Goal: Task Accomplishment & Management: Use online tool/utility

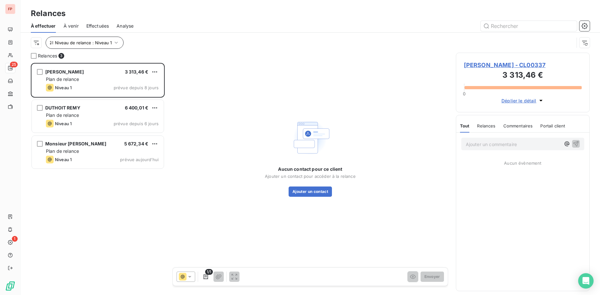
scroll to position [232, 134]
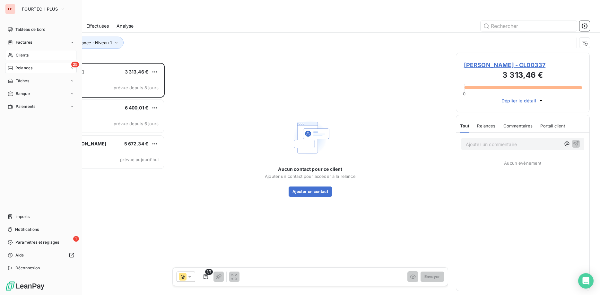
click at [15, 56] on div "Clients" at bounding box center [41, 55] width 72 height 10
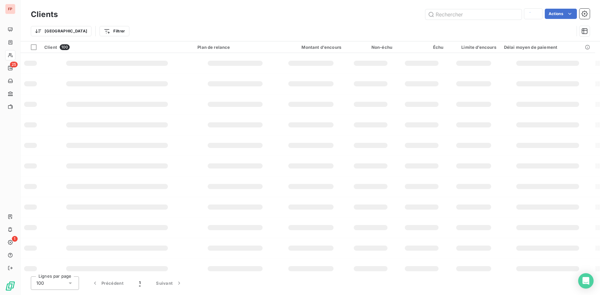
type input "PAYE"
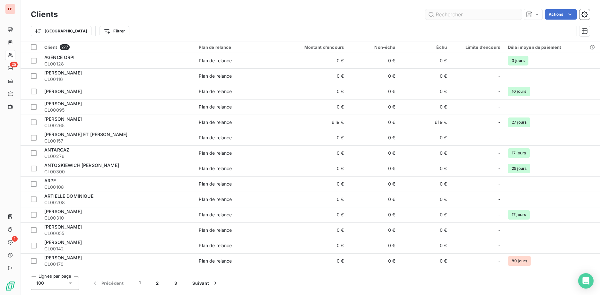
click at [448, 16] on input "text" at bounding box center [474, 14] width 96 height 10
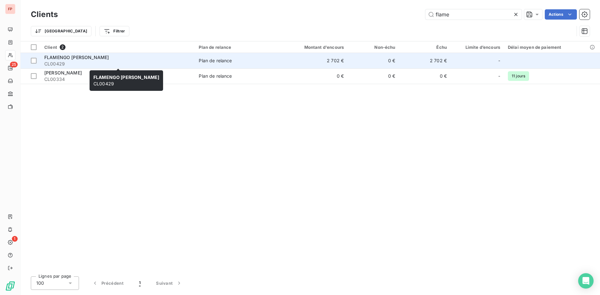
type input "flame"
click at [107, 60] on div "FLAMENGO [PERSON_NAME]" at bounding box center [117, 57] width 147 height 6
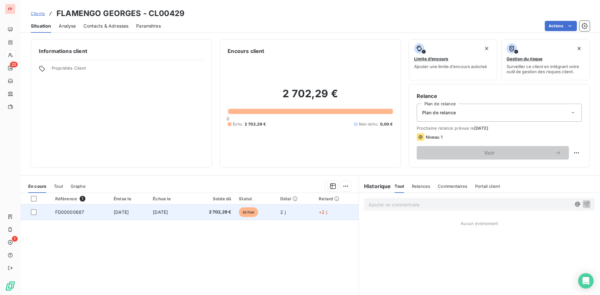
click at [149, 212] on td "[DATE]" at bounding box center [129, 212] width 39 height 15
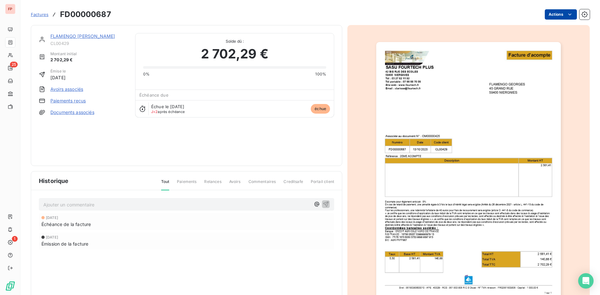
click at [558, 16] on html "FP 25 1 Factures FD00000687 Actions FLAMENGO GEORGES CL00429 Montant initial 2 …" at bounding box center [300, 147] width 600 height 295
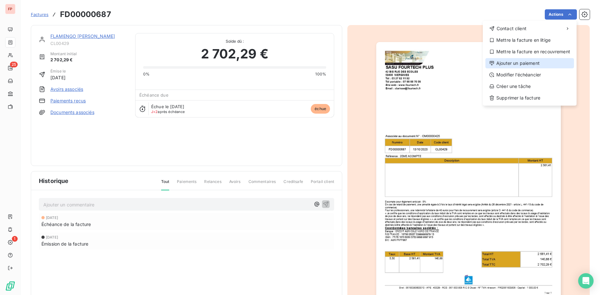
click at [515, 65] on div "Ajouter un paiement" at bounding box center [530, 63] width 89 height 10
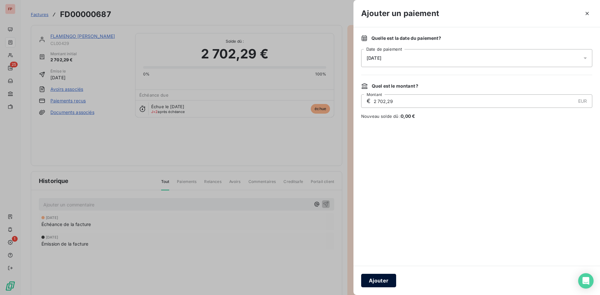
click at [378, 280] on button "Ajouter" at bounding box center [378, 280] width 35 height 13
